Goal: Task Accomplishment & Management: Manage account settings

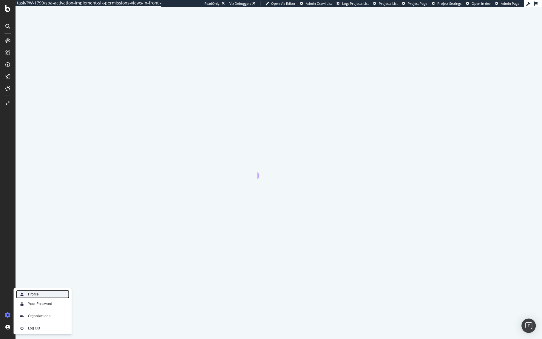
click at [40, 294] on div "Profile" at bounding box center [42, 294] width 53 height 8
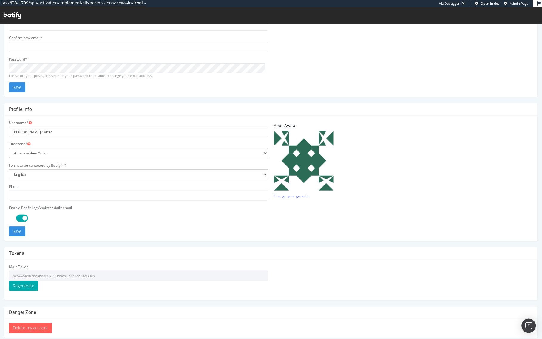
scroll to position [60, 0]
